Goal: Task Accomplishment & Management: Use online tool/utility

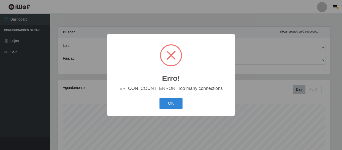
select select "497"
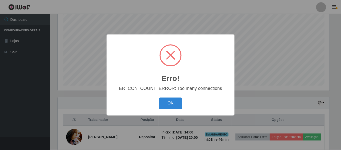
scroll to position [104, 273]
click at [171, 104] on button "OK" at bounding box center [171, 104] width 23 height 12
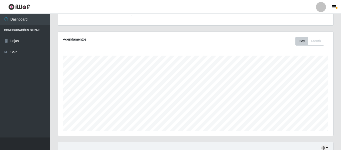
scroll to position [18, 0]
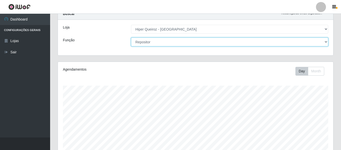
drag, startPoint x: 204, startPoint y: 42, endPoint x: 204, endPoint y: 46, distance: 4.5
click at [204, 42] on select "[Selecione...] ASG ASG + ASG ++ Embalador Embalador + Embalador ++ Operador de …" at bounding box center [229, 42] width 197 height 9
click at [131, 38] on select "[Selecione...] ASG ASG + ASG ++ Embalador Embalador + Embalador ++ Operador de …" at bounding box center [229, 42] width 197 height 9
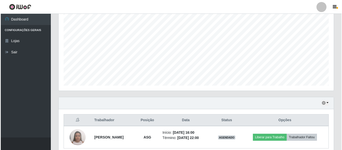
scroll to position [116, 0]
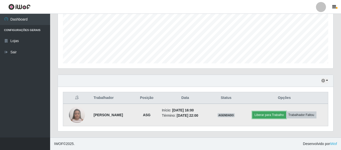
click at [272, 116] on button "Liberar para Trabalho" at bounding box center [269, 114] width 34 height 7
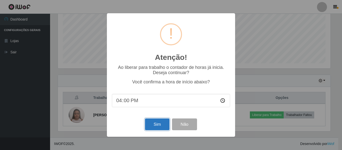
click at [154, 123] on button "Sim" at bounding box center [157, 125] width 24 height 12
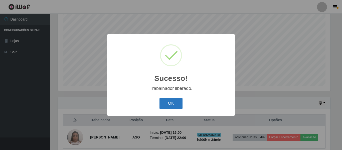
click at [179, 102] on button "OK" at bounding box center [171, 104] width 23 height 12
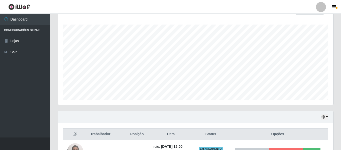
scroll to position [0, 0]
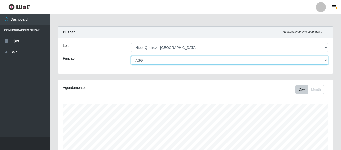
click at [160, 60] on select "[Selecione...] ASG ASG + ASG ++ Embalador Embalador + Embalador ++ Operador de …" at bounding box center [229, 60] width 197 height 9
select select "24"
click at [131, 56] on select "[Selecione...] ASG ASG + ASG ++ Embalador Embalador + Embalador ++ Operador de …" at bounding box center [229, 60] width 197 height 9
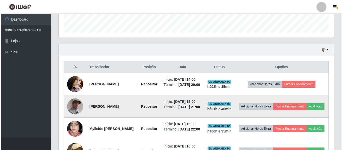
scroll to position [175, 0]
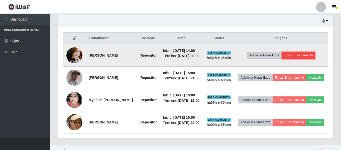
click at [300, 57] on button "Forçar Encerramento" at bounding box center [299, 55] width 34 height 7
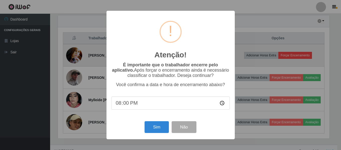
scroll to position [104, 273]
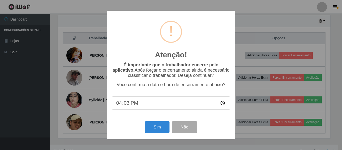
type input "16:35"
click at [157, 131] on button "Sim" at bounding box center [157, 127] width 24 height 12
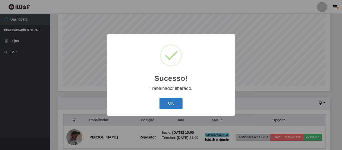
click at [173, 104] on button "OK" at bounding box center [171, 104] width 23 height 12
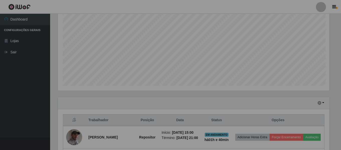
scroll to position [104, 275]
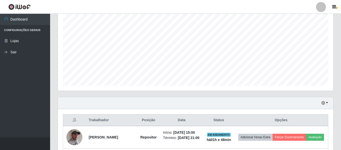
click at [173, 104] on div "Hoje 1 dia 3 dias 1 Semana Não encerrados" at bounding box center [195, 103] width 275 height 12
